Goal: Task Accomplishment & Management: Use online tool/utility

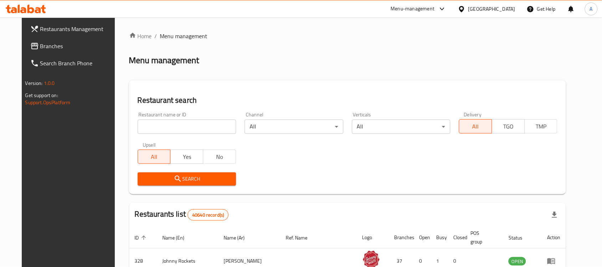
click at [47, 49] on span "Branches" at bounding box center [78, 46] width 76 height 9
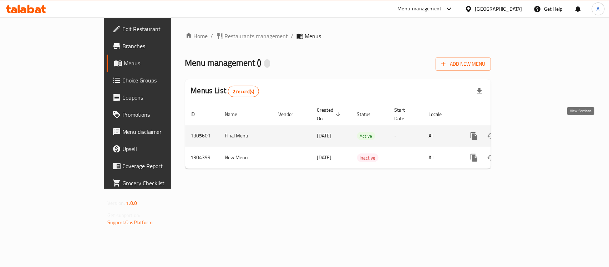
click at [530, 132] on icon "enhanced table" at bounding box center [525, 136] width 9 height 9
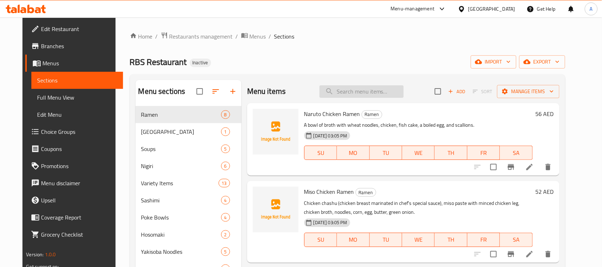
click at [368, 88] on input "search" at bounding box center [362, 91] width 84 height 12
paste input "772729"
type input "772729"
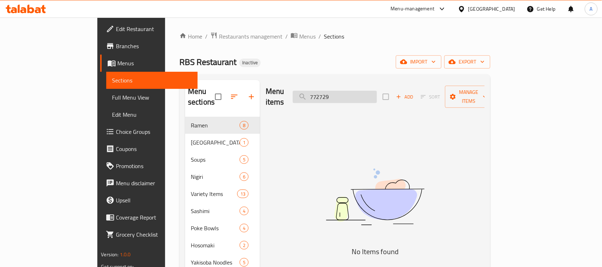
click at [350, 93] on input "772729" at bounding box center [335, 97] width 84 height 12
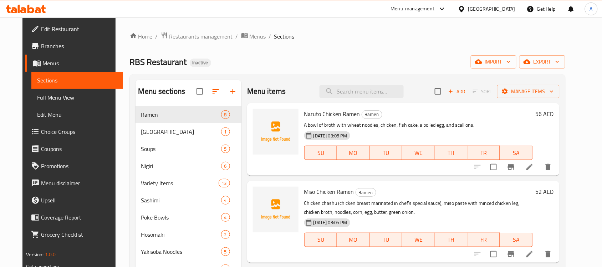
drag, startPoint x: 524, startPoint y: 115, endPoint x: 461, endPoint y: 113, distance: 62.8
click at [524, 115] on h6 "Naruto Chicken Ramen Ramen" at bounding box center [418, 114] width 229 height 10
click at [360, 93] on input "search" at bounding box center [362, 91] width 84 height 12
paste input "NIGIRI SALMON 2PCS"
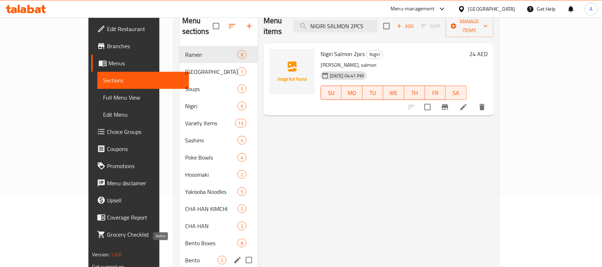
scroll to position [56, 0]
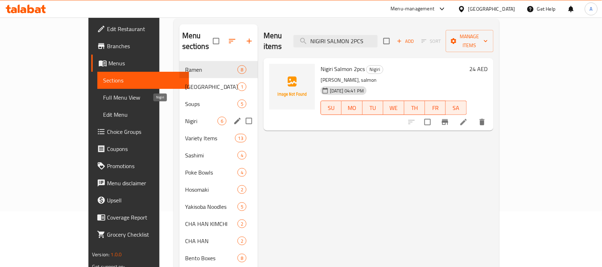
click at [185, 117] on span "Nigiri" at bounding box center [201, 121] width 32 height 9
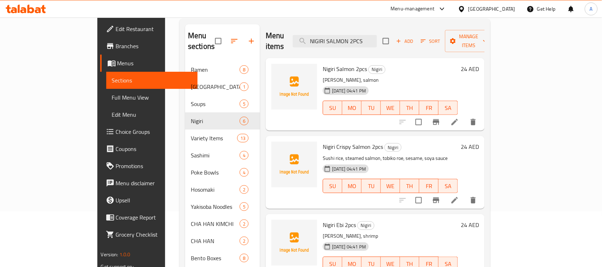
drag, startPoint x: 522, startPoint y: 138, endPoint x: 473, endPoint y: 131, distance: 49.4
click at [458, 142] on h6 "Nigiri Crispy Salmon 2pcs Nigiri" at bounding box center [390, 147] width 135 height 10
click at [371, 36] on input "NIGIRI SALMON 2PCS" at bounding box center [335, 41] width 84 height 12
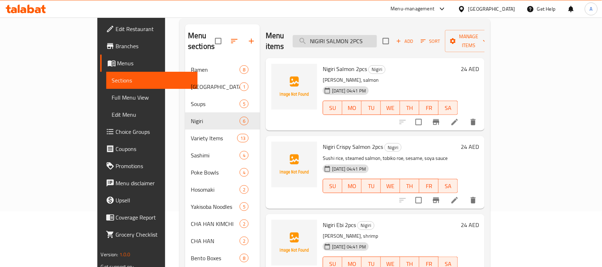
paste input "SASHIMI SALMON 3"
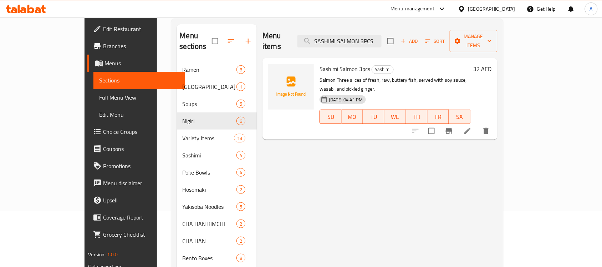
click at [497, 188] on div "Menu items SASHIMI SALMON 3PCS Add Sort Manage items Sashimi Salmon 3pcs Sashim…" at bounding box center [377, 157] width 240 height 267
click at [375, 41] on input "SASHIMI SALMON 3PCS" at bounding box center [340, 41] width 84 height 12
paste input "HOSOMAKI AVOCADO 6"
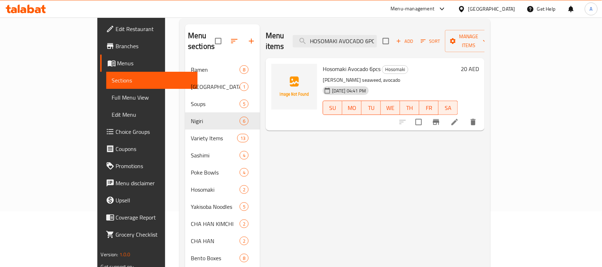
drag, startPoint x: 550, startPoint y: 175, endPoint x: 460, endPoint y: 117, distance: 107.3
click at [485, 175] on div "Menu items HOSOMAKI AVOCADO 6PCS Add Sort Manage items Hosomaki Avocado 6pcs Ho…" at bounding box center [372, 157] width 225 height 267
click at [377, 41] on input "HOSOMAKI AVOCADO 6PCS" at bounding box center [335, 41] width 84 height 12
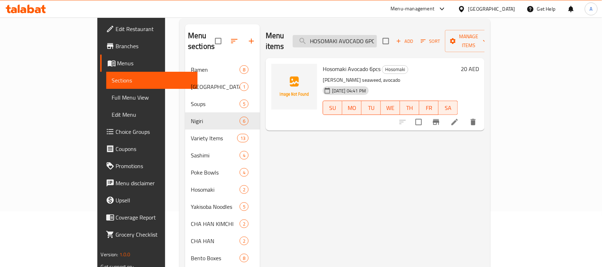
paste input "[PERSON_NAME] PHILADELPHIA 4"
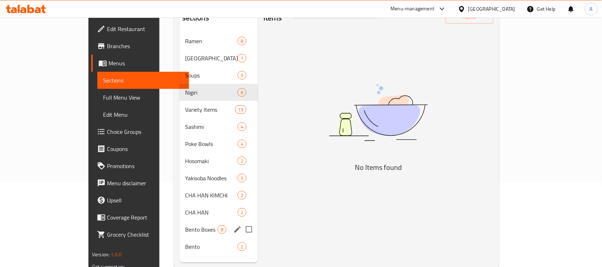
scroll to position [100, 0]
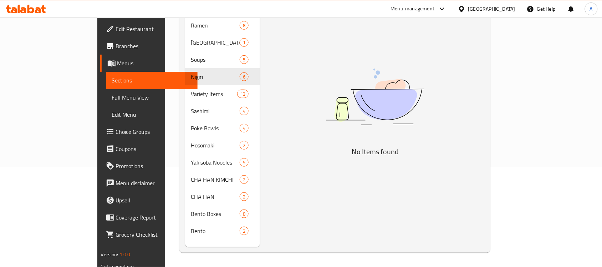
drag, startPoint x: 556, startPoint y: 177, endPoint x: 473, endPoint y: 131, distance: 95.4
click at [485, 177] on div "Menu items [PERSON_NAME] PHILADELPHIA Add Sort Manage items No Items found" at bounding box center [372, 113] width 225 height 267
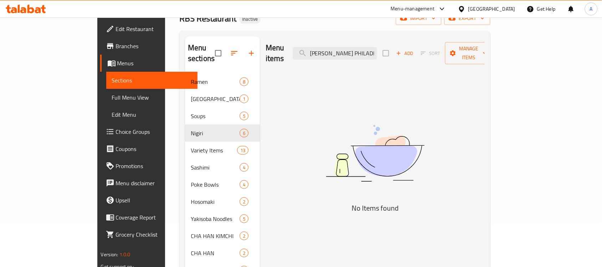
scroll to position [0, 0]
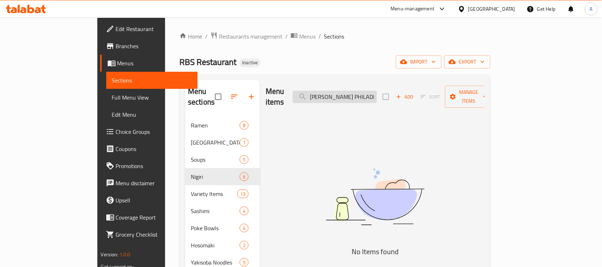
click at [370, 93] on input "[PERSON_NAME] PHILADELPHIA" at bounding box center [335, 97] width 84 height 12
paste input "[PERSON_NAME] CHICKEN"
type input "C"
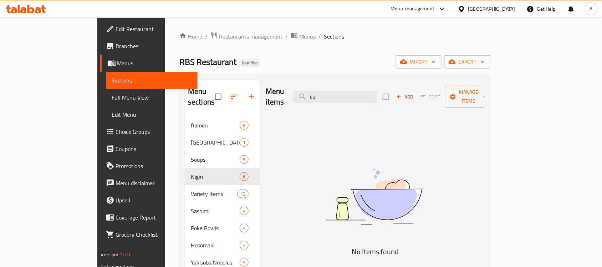
type input "c"
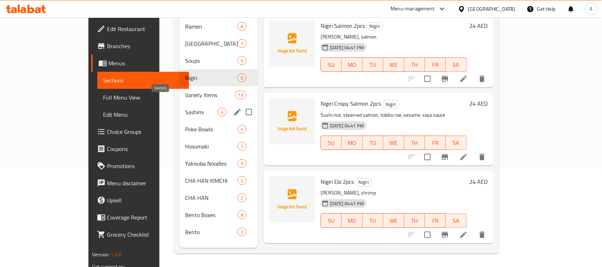
scroll to position [100, 0]
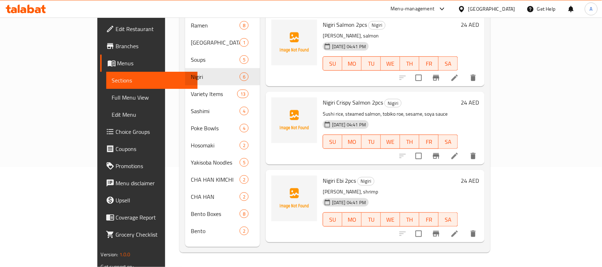
drag, startPoint x: 533, startPoint y: 87, endPoint x: 518, endPoint y: 87, distance: 15.0
click at [458, 97] on h6 "Nigiri Crispy Salmon 2pcs Nigiri" at bounding box center [390, 102] width 135 height 10
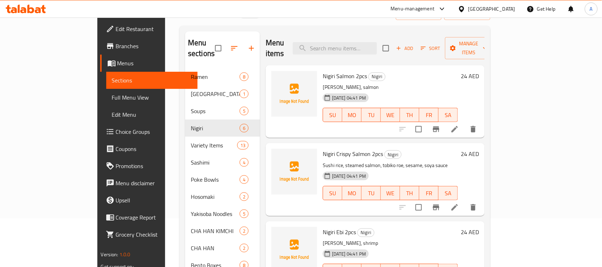
scroll to position [0, 0]
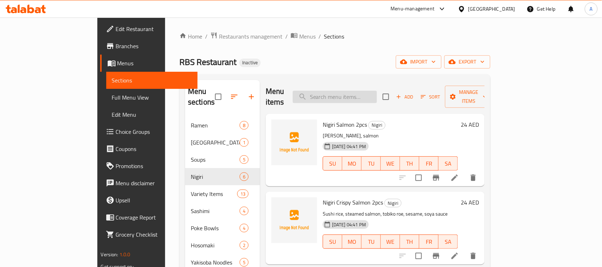
click at [354, 91] on input "search" at bounding box center [335, 97] width 84 height 12
paste input "[PERSON_NAME]"
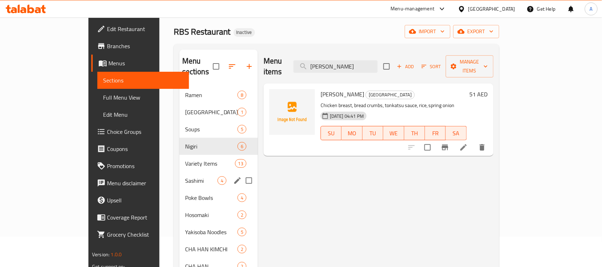
scroll to position [45, 0]
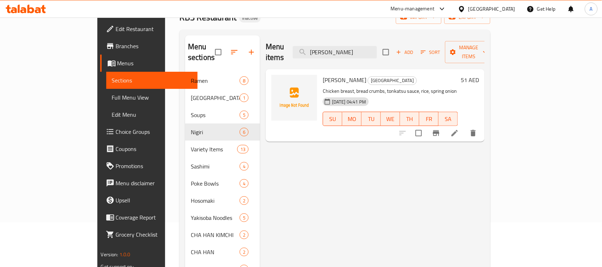
click at [485, 186] on div "Menu items KATSU DONBURI Add Sort Manage items Katsu Donburi Donburi Chicken br…" at bounding box center [372, 168] width 225 height 267
click at [377, 51] on input "[PERSON_NAME]" at bounding box center [335, 52] width 84 height 12
paste input "BUILD YOUR OWN BENTO"
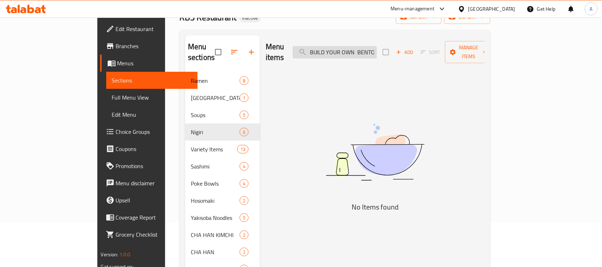
click at [377, 50] on input "BUILD YOUR OWN BENTO" at bounding box center [335, 52] width 84 height 12
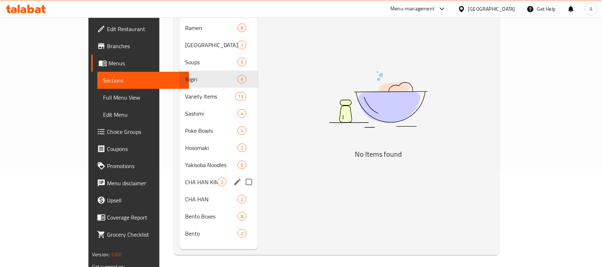
scroll to position [100, 0]
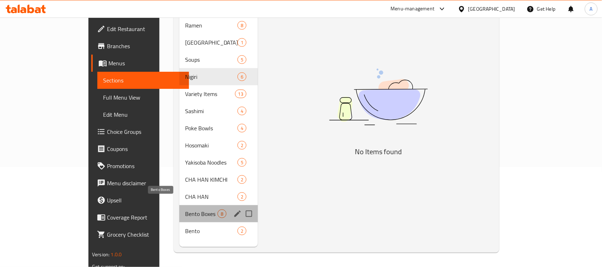
click at [185, 209] on span "Bento Boxes" at bounding box center [201, 213] width 32 height 9
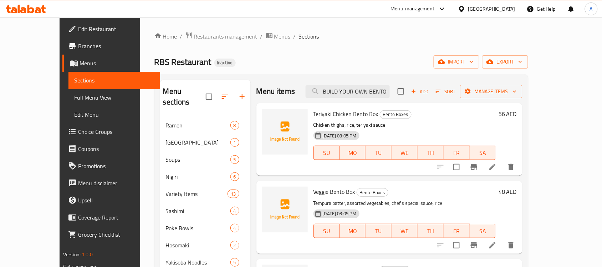
drag, startPoint x: 359, startPoint y: 90, endPoint x: 417, endPoint y: 90, distance: 57.8
click at [417, 90] on div "Menu items BUILD YOUR OWN BENTO Add Sort Manage items" at bounding box center [389, 91] width 266 height 23
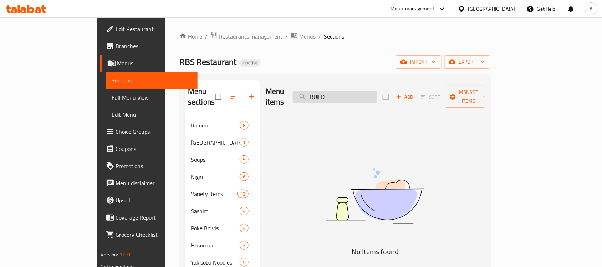
type input "BUILD"
click at [351, 91] on input "BUILD" at bounding box center [335, 97] width 84 height 12
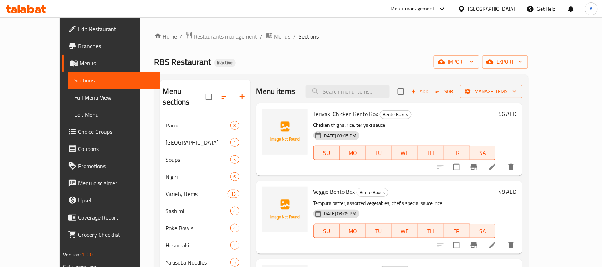
click at [529, 32] on ol "Home / Restaurants management / Menus / Sections" at bounding box center [341, 36] width 374 height 9
click at [360, 88] on input "search" at bounding box center [348, 91] width 84 height 12
paste input "[PERSON_NAME]"
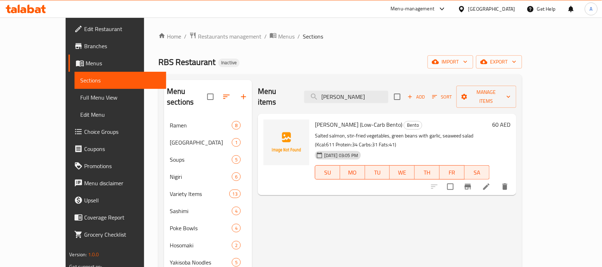
click at [517, 217] on div "Menu items KARUI BENTO Add Sort Manage items Karui Bento (Low-Carb Bento) Bento…" at bounding box center [384, 213] width 264 height 267
click at [367, 93] on input "[PERSON_NAME]" at bounding box center [346, 97] width 84 height 12
paste input "ODOMO"
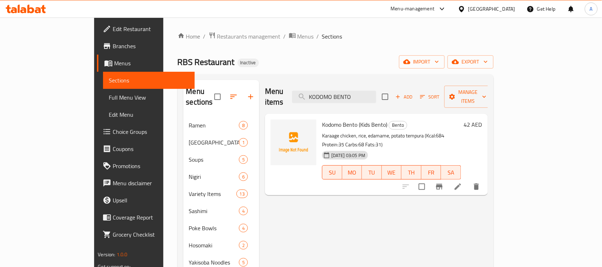
type input "KODOMO BENTO"
click at [376, 93] on input "KODOMO BENTO" at bounding box center [334, 97] width 84 height 12
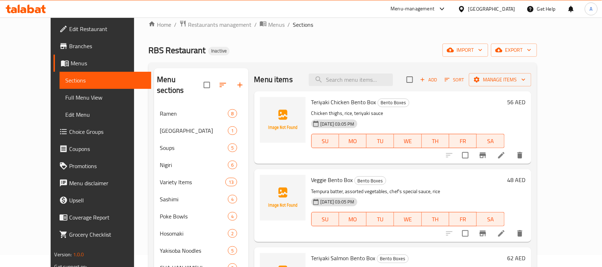
scroll to position [11, 0]
click at [160, 144] on span "Soups" at bounding box center [184, 148] width 48 height 9
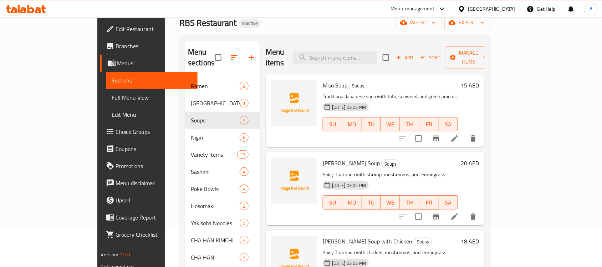
scroll to position [11, 0]
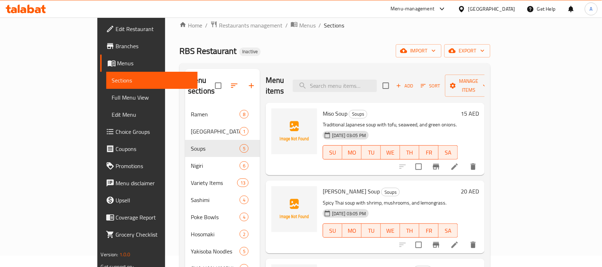
drag, startPoint x: 268, startPoint y: 153, endPoint x: 272, endPoint y: 152, distance: 4.3
click at [269, 153] on div at bounding box center [294, 139] width 51 height 67
click at [356, 81] on input "search" at bounding box center [335, 86] width 84 height 12
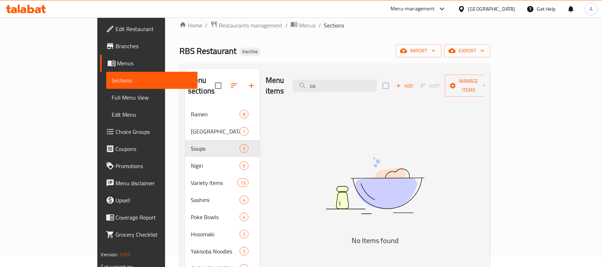
type input "c"
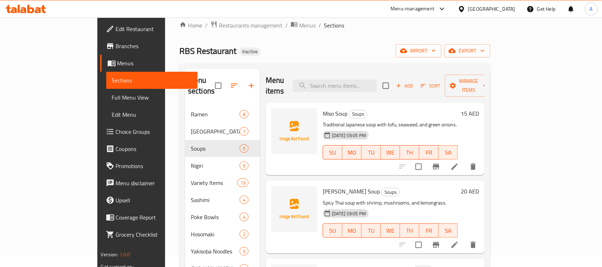
click at [269, 159] on div at bounding box center [294, 139] width 51 height 67
click at [377, 82] on input "search" at bounding box center [335, 86] width 84 height 12
paste input "TUNA TARTARE"
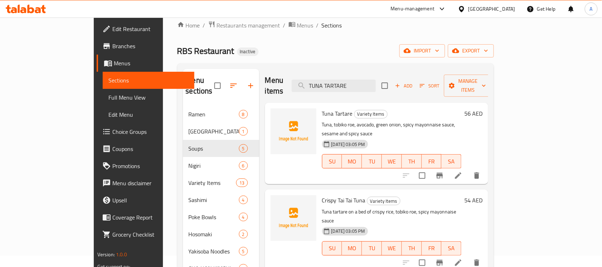
click at [280, 162] on div "Tuna Tartare Variety Items Tuna, tobiko [PERSON_NAME], avocado, green onion, sp…" at bounding box center [376, 143] width 223 height 81
click at [355, 81] on input "TUNA TARTARE" at bounding box center [334, 86] width 84 height 12
paste input "CRISPY TAI [PERSON_NAME]"
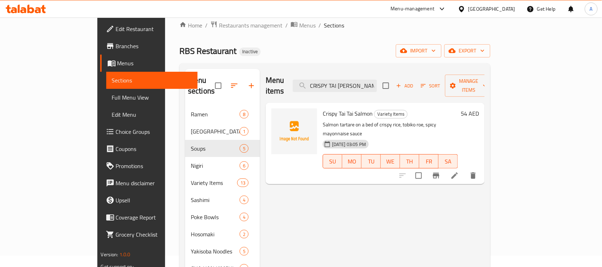
drag, startPoint x: 259, startPoint y: 158, endPoint x: 327, endPoint y: 127, distance: 74.9
click at [269, 158] on div at bounding box center [294, 144] width 51 height 76
click at [375, 80] on input "CRISPY TAI [PERSON_NAME]" at bounding box center [335, 86] width 84 height 12
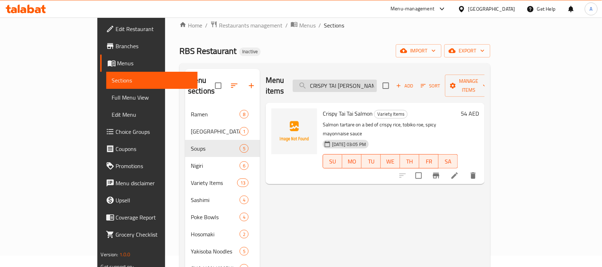
paste input "SALMON TARTARE"
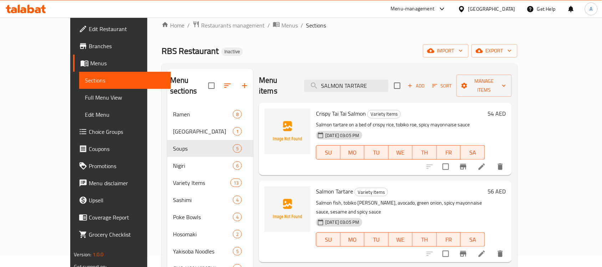
click at [282, 164] on div "Crispy Tai [PERSON_NAME] Variety Items Salmon tartare on a bed of crispy rice, …" at bounding box center [385, 139] width 253 height 72
click at [361, 88] on div "Menu items SALMON TARTARE Add Sort Manage items" at bounding box center [385, 86] width 253 height 34
click at [363, 83] on input "SALMON TARTARE" at bounding box center [346, 86] width 84 height 12
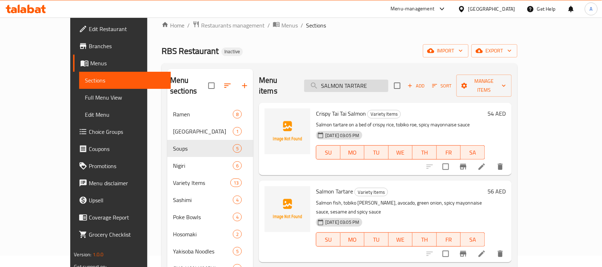
paste input "NAGOYA CHICKEN WINGS"
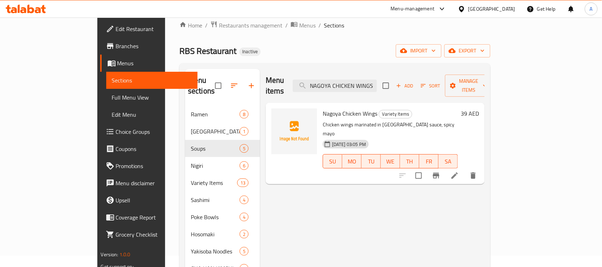
drag, startPoint x: 261, startPoint y: 195, endPoint x: 270, endPoint y: 180, distance: 17.8
click at [261, 195] on div "Menu items NAGOYA CHICKEN WINGS Add Sort Manage items Nagoya Chicken Wings Vari…" at bounding box center [372, 202] width 225 height 267
click at [359, 82] on input "NAGOYA CHICKEN WINGS" at bounding box center [335, 86] width 84 height 12
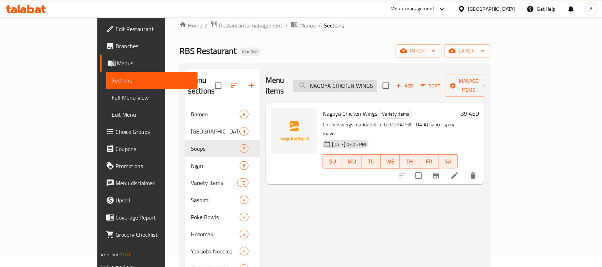
paste input "CHICKEN GYOZA 5PCS"
click at [260, 205] on div "Menu items CHICKEN GYOZA 5PCS Add Sort Manage items Chicken Gyoza 5pcs (Pan/Tem…" at bounding box center [372, 202] width 225 height 267
click at [357, 88] on div "Menu items CHICKEN GYOZA 5PCS Add Sort Manage items" at bounding box center [375, 86] width 219 height 34
click at [359, 81] on input "CHICKEN GYOZA 5PCS" at bounding box center [335, 86] width 84 height 12
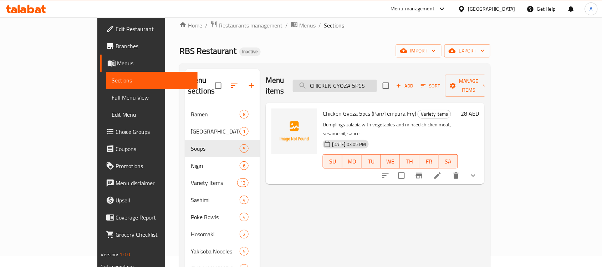
click at [359, 84] on input "CHICKEN GYOZA 5PCS" at bounding box center [335, 86] width 84 height 12
paste input "VEGGIE"
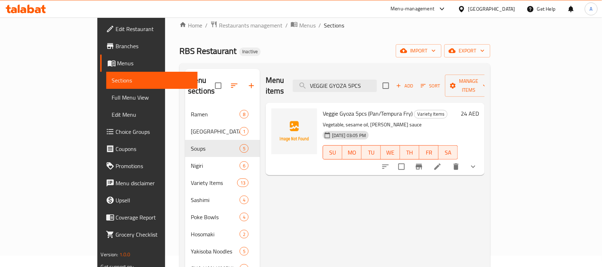
click at [263, 168] on div "Menu items VEGGIE GYOZA 5PCS Add Sort Manage items Veggie Gyoza 5pcs (Pan/Tempu…" at bounding box center [372, 202] width 225 height 267
click at [356, 80] on input "VEGGIE GYOZA 5PCS" at bounding box center [335, 86] width 84 height 12
paste input "EDAMAME"
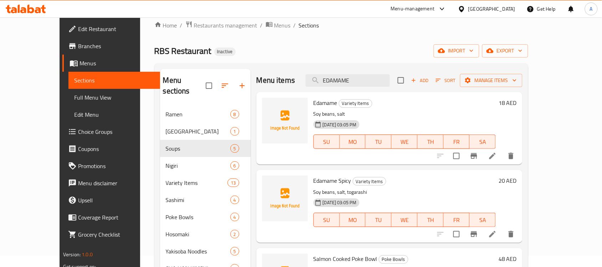
type input "EDAMAME"
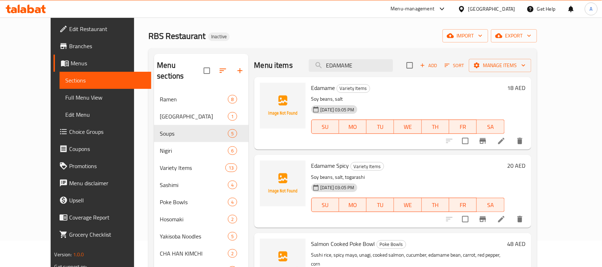
scroll to position [0, 0]
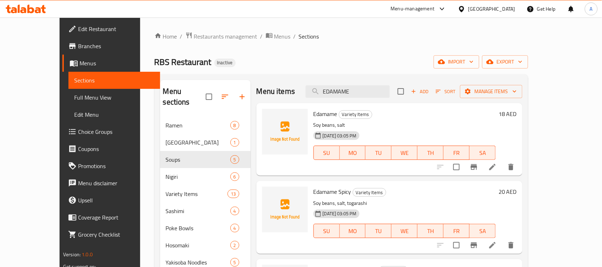
click at [220, 61] on div "RBS Restaurant Inactive import export" at bounding box center [341, 61] width 374 height 13
